Goal: Understand process/instructions: Learn how to perform a task or action

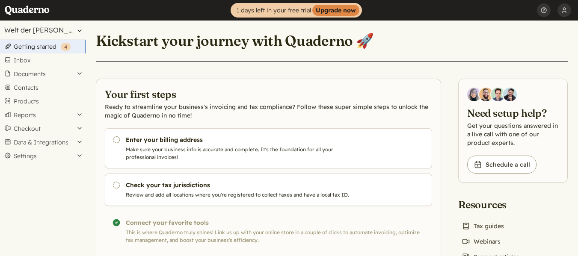
click at [56, 28] on button "Welt der [PERSON_NAME] - WDB" at bounding box center [43, 30] width 86 height 19
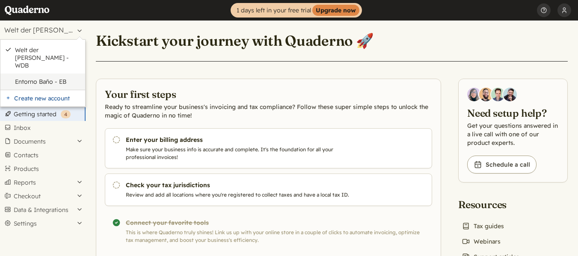
click at [60, 78] on link "Entorno Baño - EB" at bounding box center [48, 82] width 66 height 8
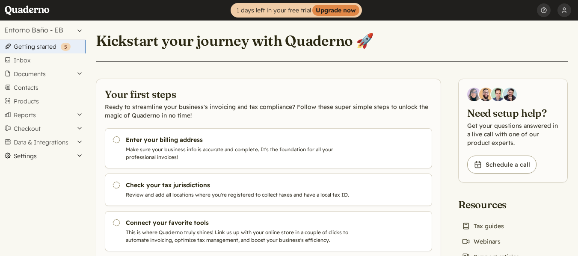
click at [42, 158] on button "Settings" at bounding box center [43, 156] width 86 height 14
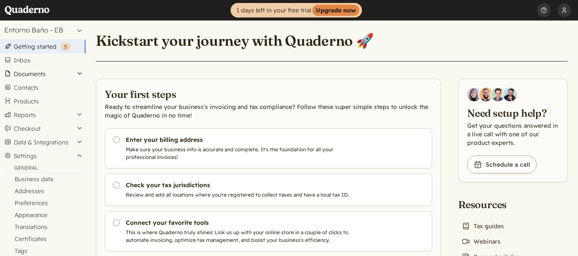
click at [36, 77] on button "Documents" at bounding box center [43, 74] width 86 height 14
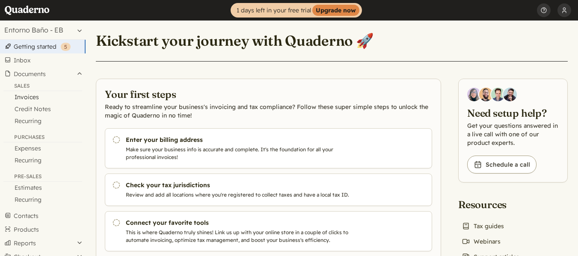
click at [33, 96] on link "Invoices" at bounding box center [43, 97] width 86 height 12
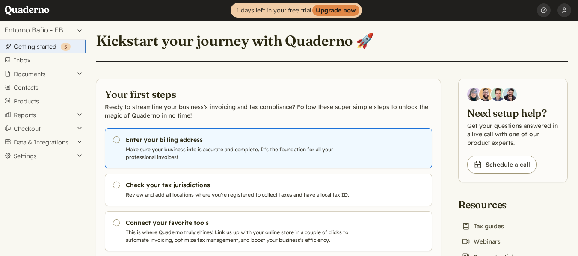
click at [154, 142] on h3 "Enter your billing address" at bounding box center [247, 140] width 242 height 9
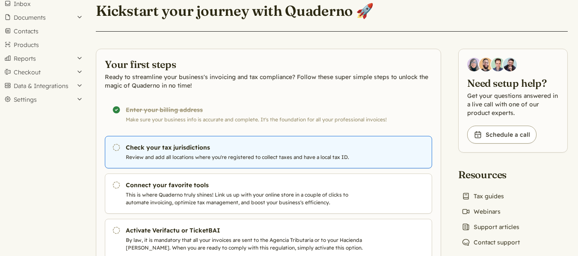
scroll to position [86, 0]
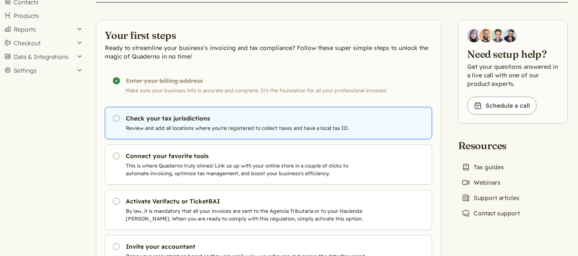
click at [183, 124] on link "Pending Check your tax jurisdictions Review and add all locations where you're …" at bounding box center [268, 123] width 327 height 33
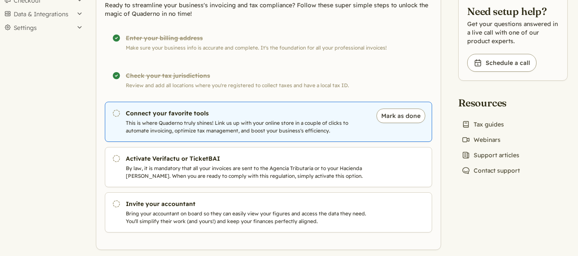
click at [248, 123] on p "This is where Quaderno truly shines! Link us up with your online store in a cou…" at bounding box center [247, 126] width 242 height 15
